Goal: Obtain resource: Obtain resource

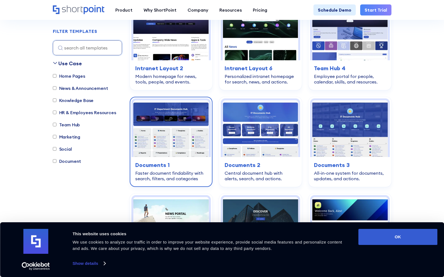
scroll to position [194, 0]
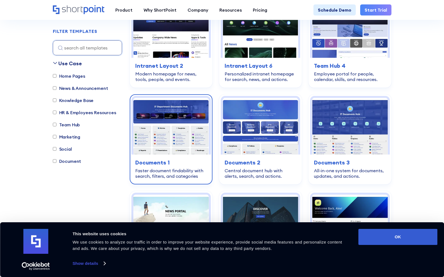
click at [192, 132] on img at bounding box center [171, 126] width 76 height 57
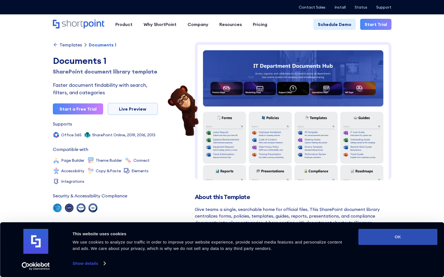
click at [412, 236] on button "OK" at bounding box center [398, 237] width 79 height 16
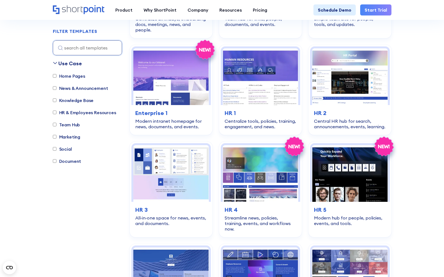
scroll to position [665, 0]
